Goal: Check status: Check status

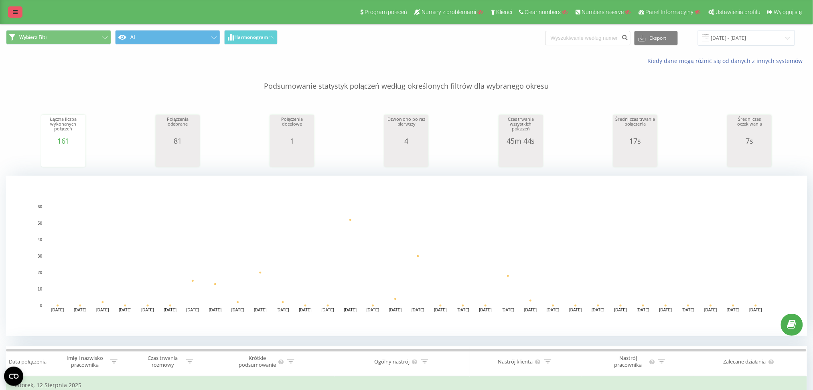
click at [20, 16] on link at bounding box center [15, 11] width 14 height 11
